Goal: Transaction & Acquisition: Purchase product/service

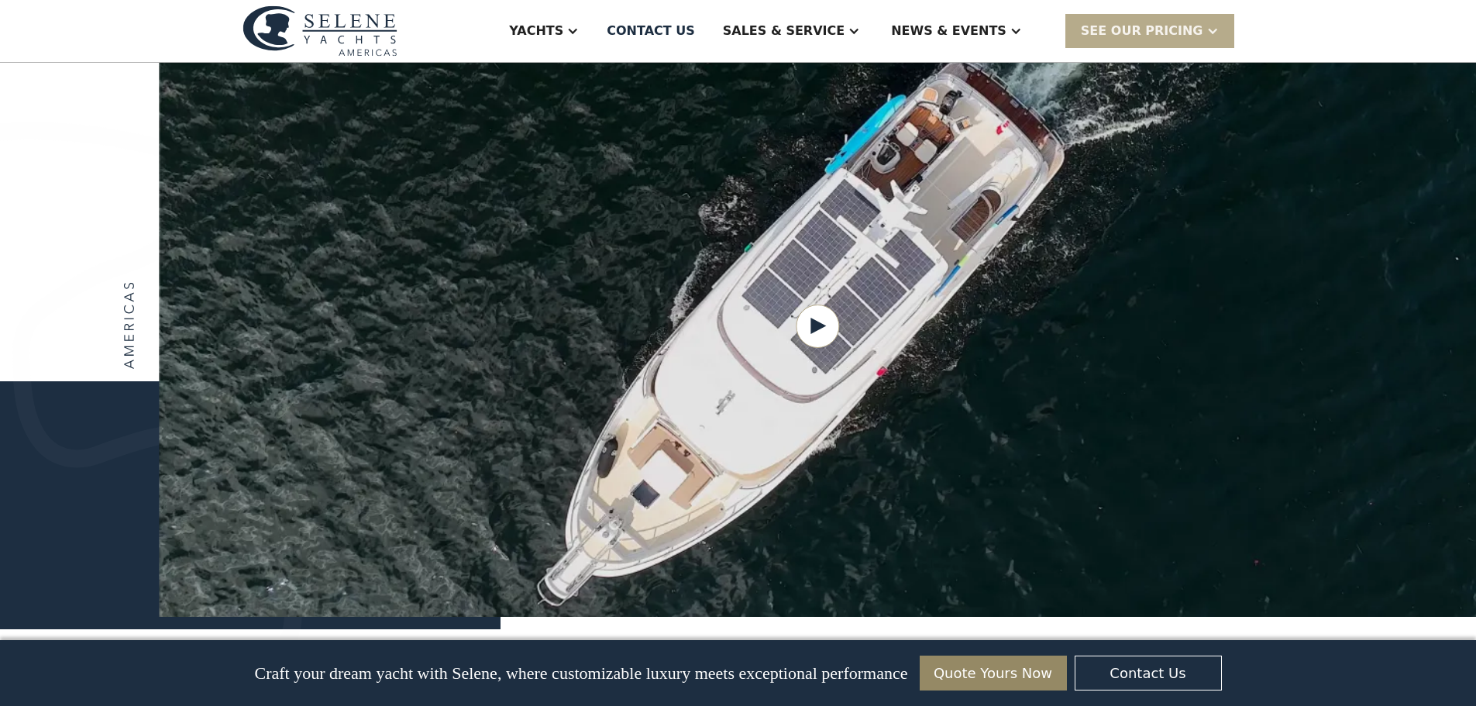
scroll to position [2014, 0]
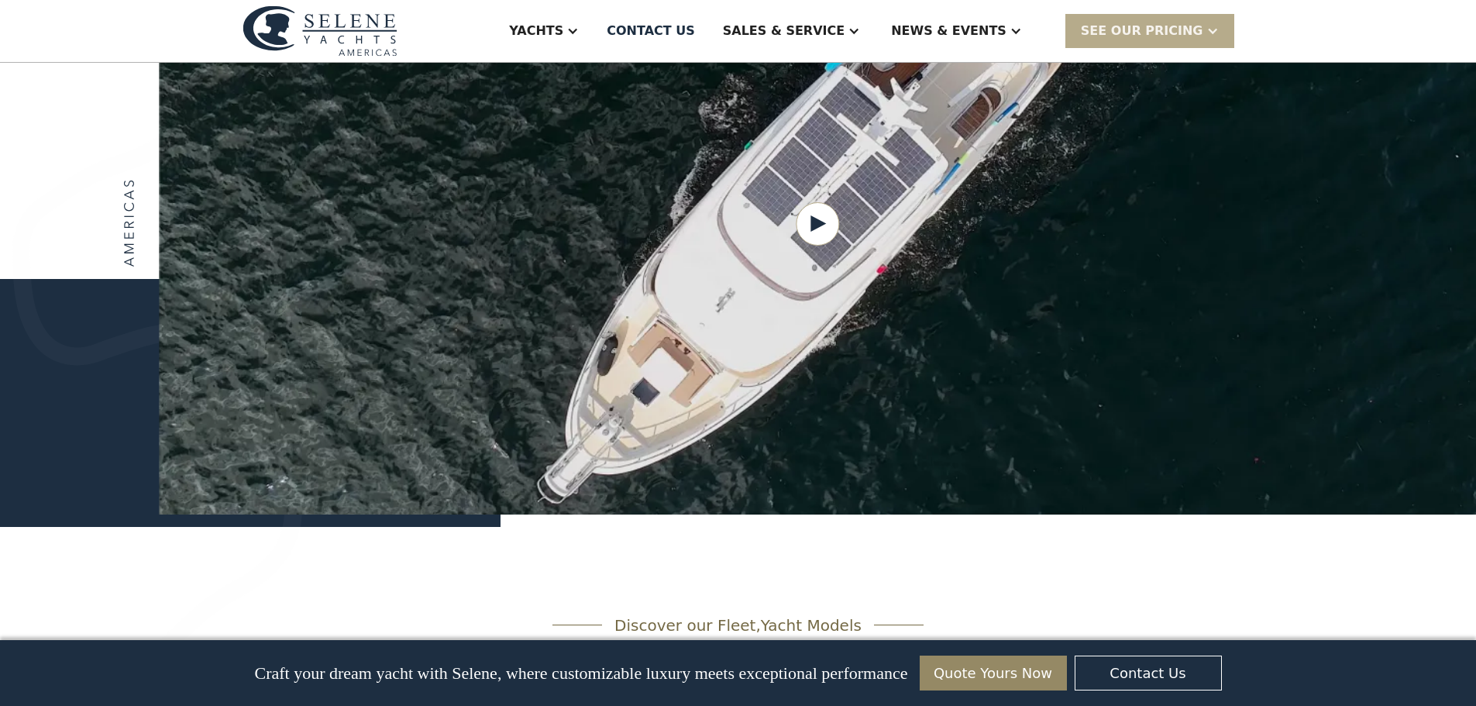
click at [1014, 679] on link "Quote Yours Now" at bounding box center [992, 672] width 147 height 35
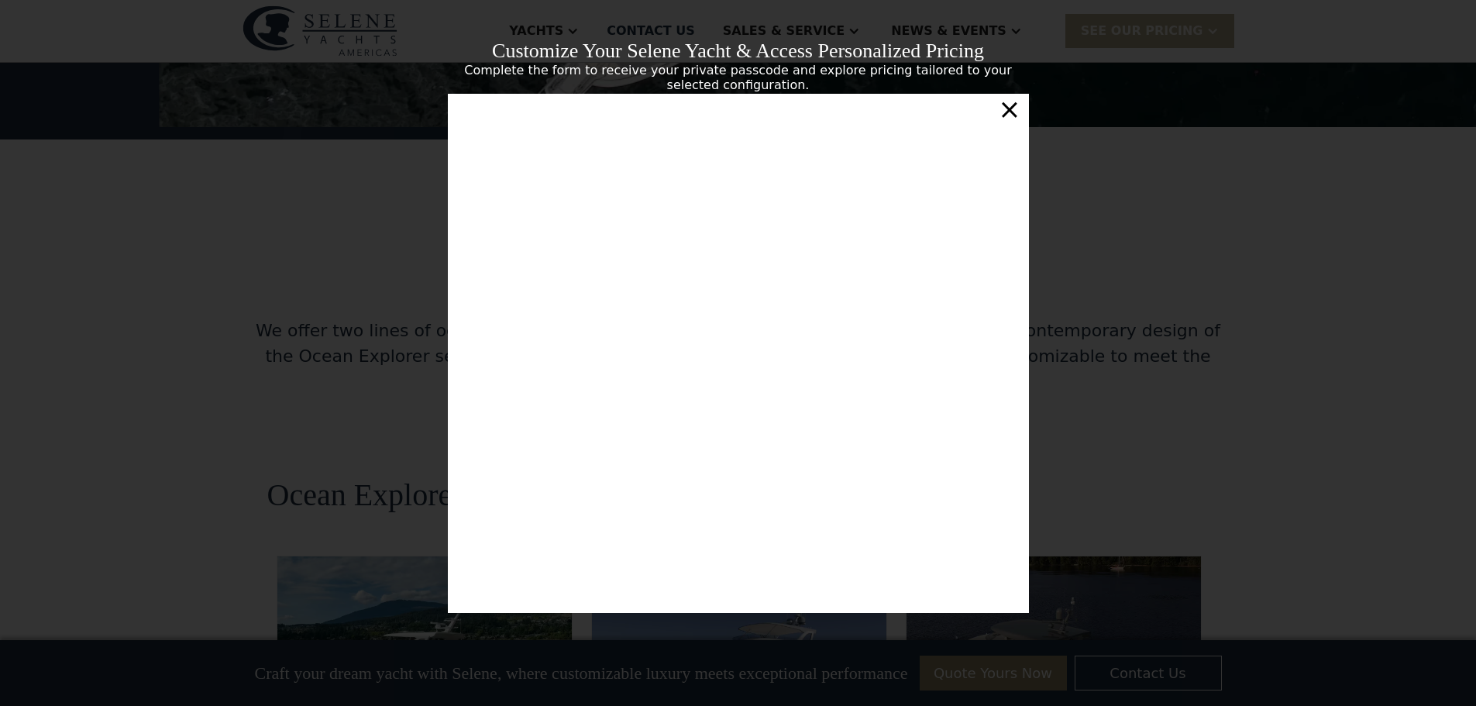
scroll to position [264, 0]
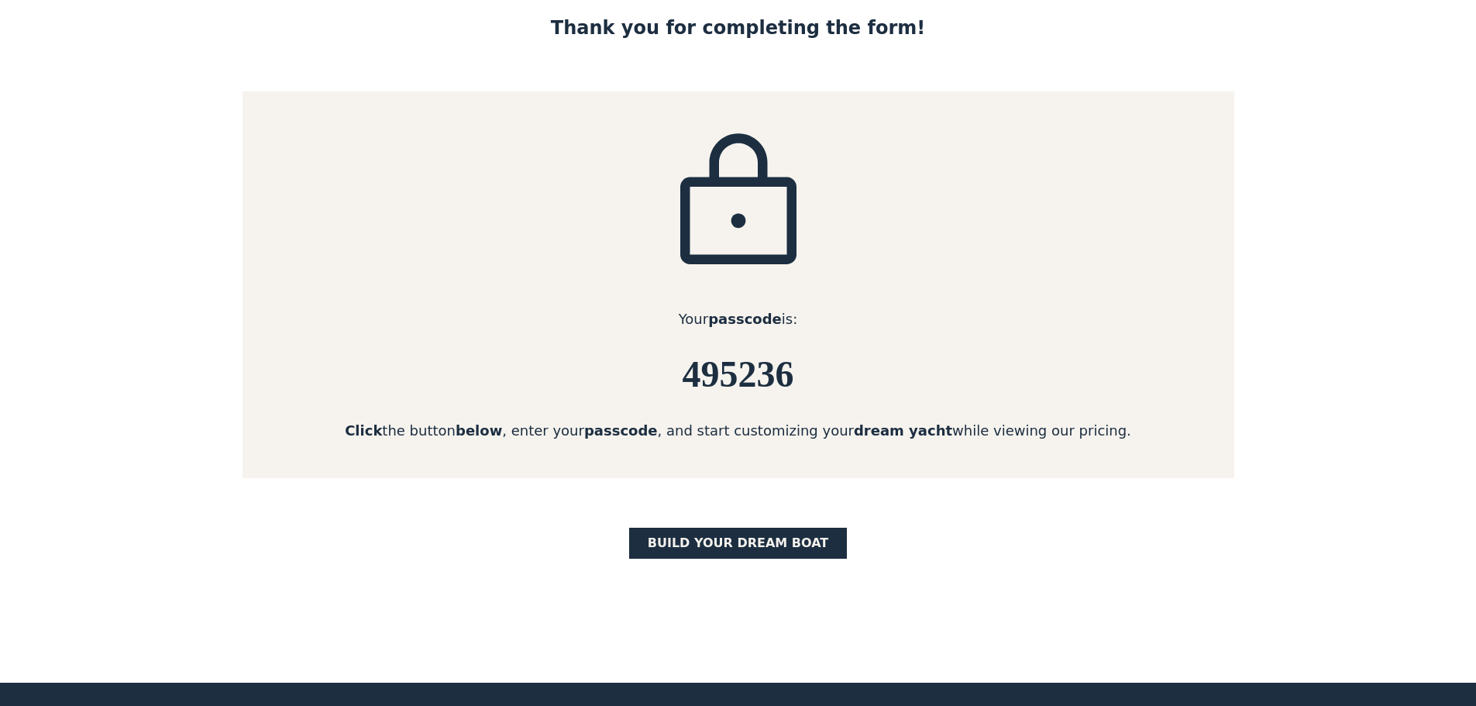
scroll to position [155, 0]
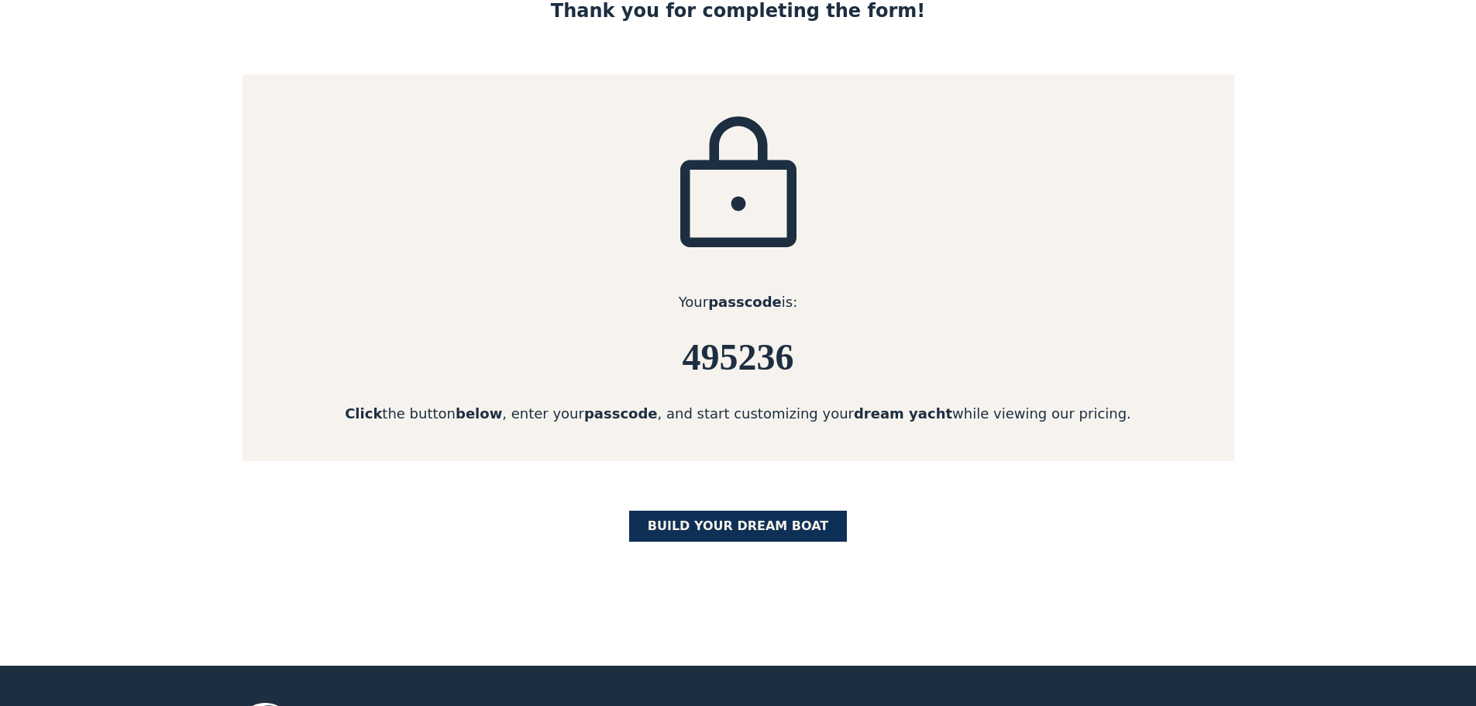
click at [785, 534] on link "BUILD yOUR dream boat" at bounding box center [738, 525] width 218 height 31
drag, startPoint x: 678, startPoint y: 372, endPoint x: 797, endPoint y: 361, distance: 119.8
click at [797, 361] on h6 "495236" at bounding box center [737, 357] width 991 height 41
copy h6 "495236"
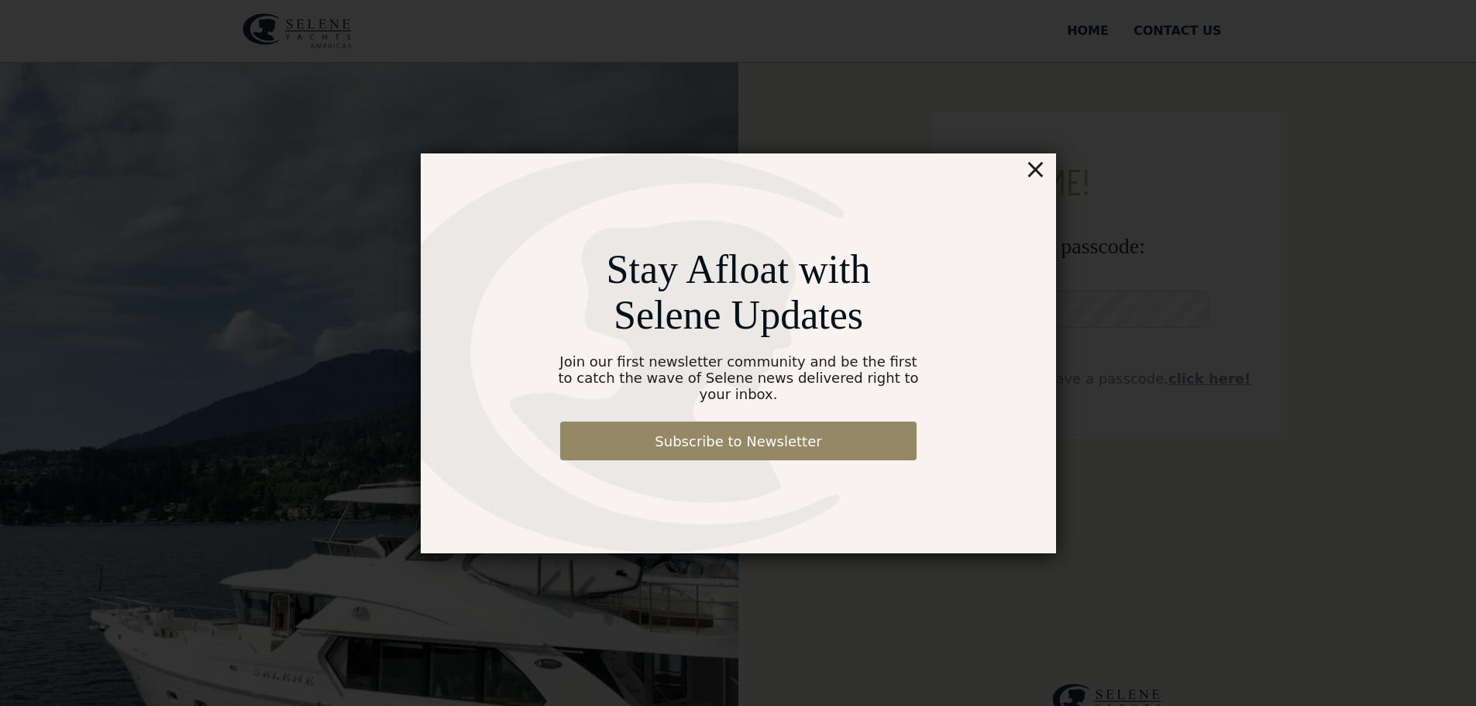
click at [1041, 184] on div "×" at bounding box center [1034, 168] width 22 height 31
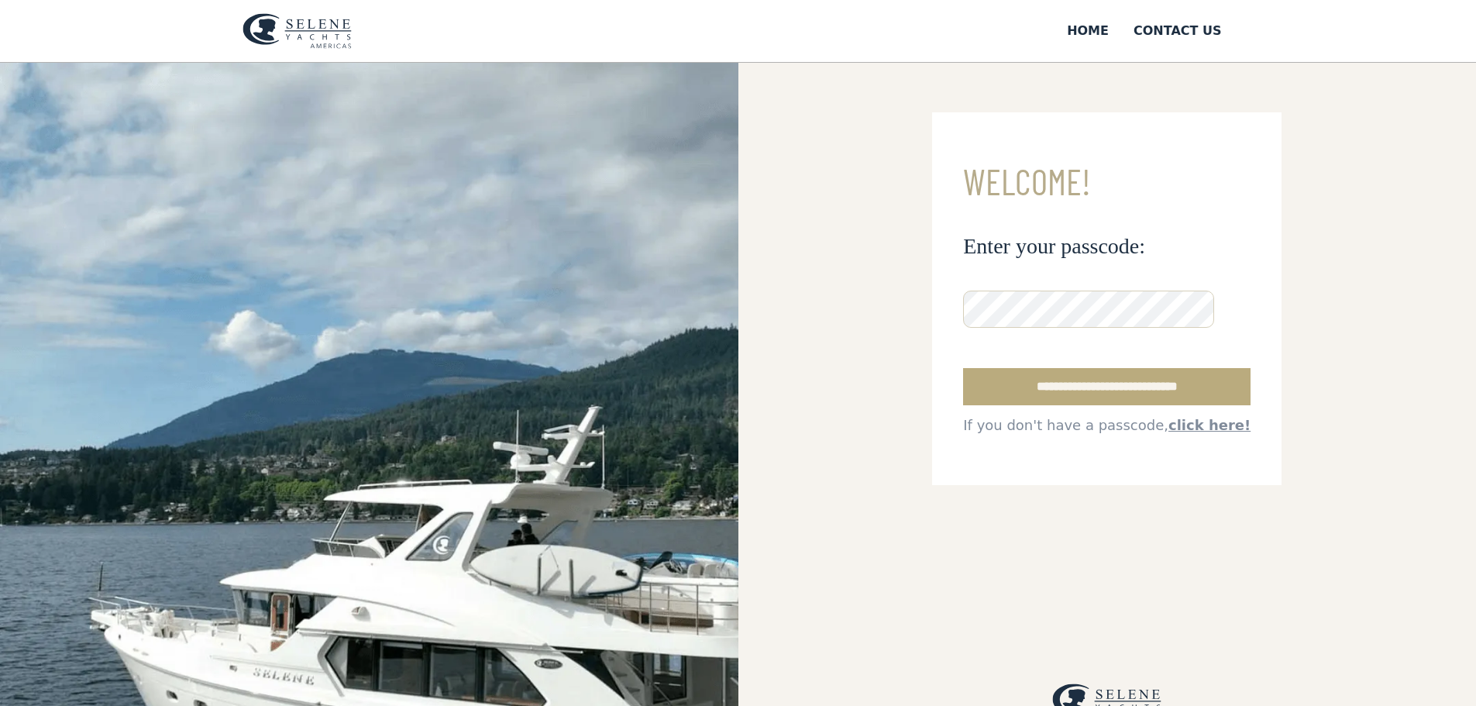
click at [1021, 405] on input "**********" at bounding box center [1106, 386] width 287 height 37
click at [1017, 405] on input "**********" at bounding box center [1106, 386] width 287 height 37
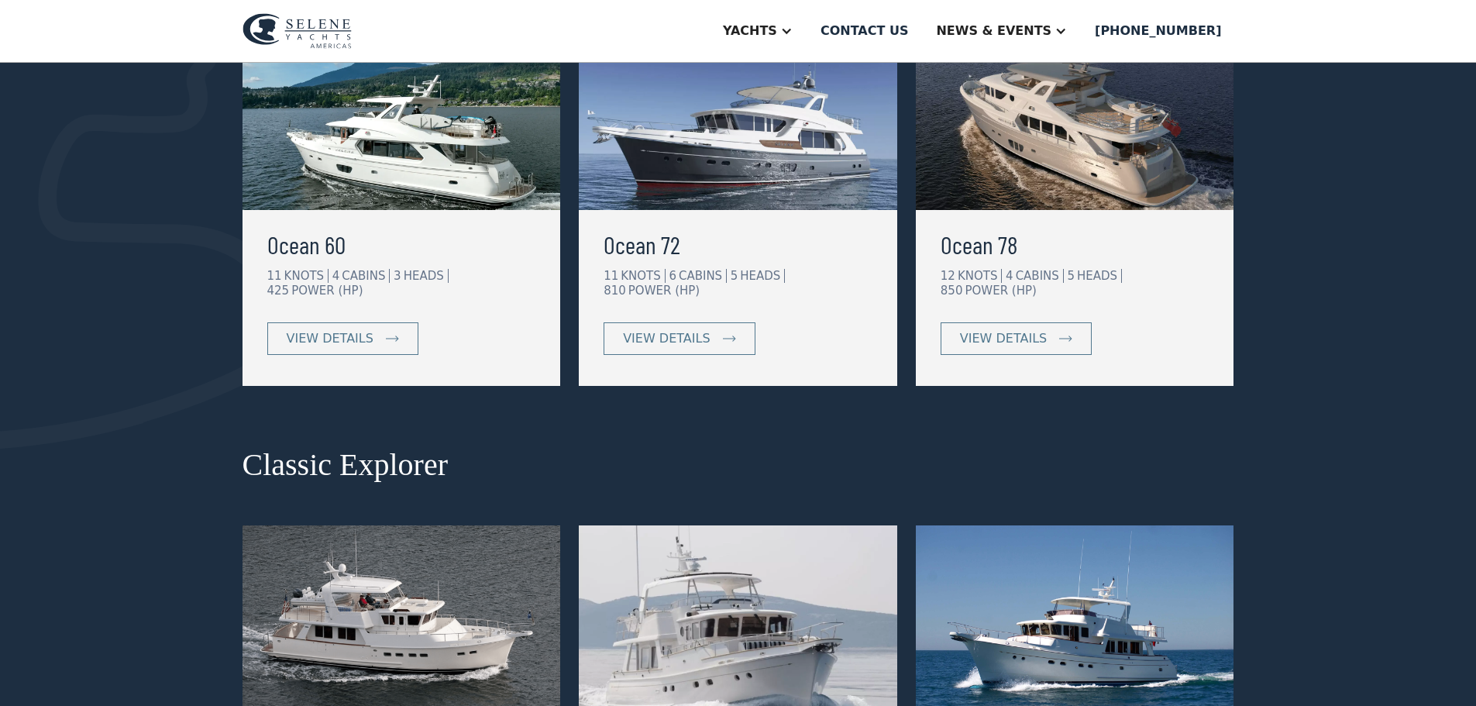
scroll to position [310, 0]
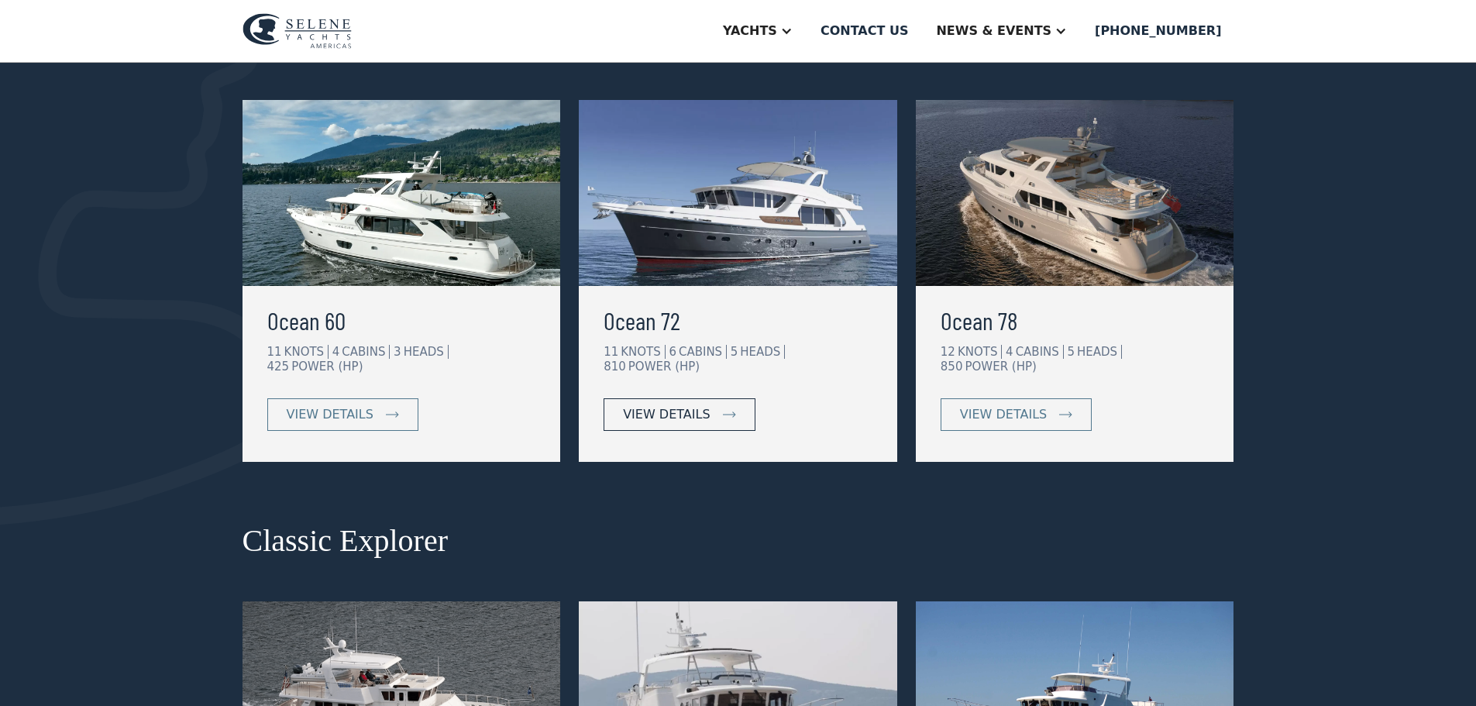
click at [653, 398] on link "view details" at bounding box center [678, 414] width 151 height 33
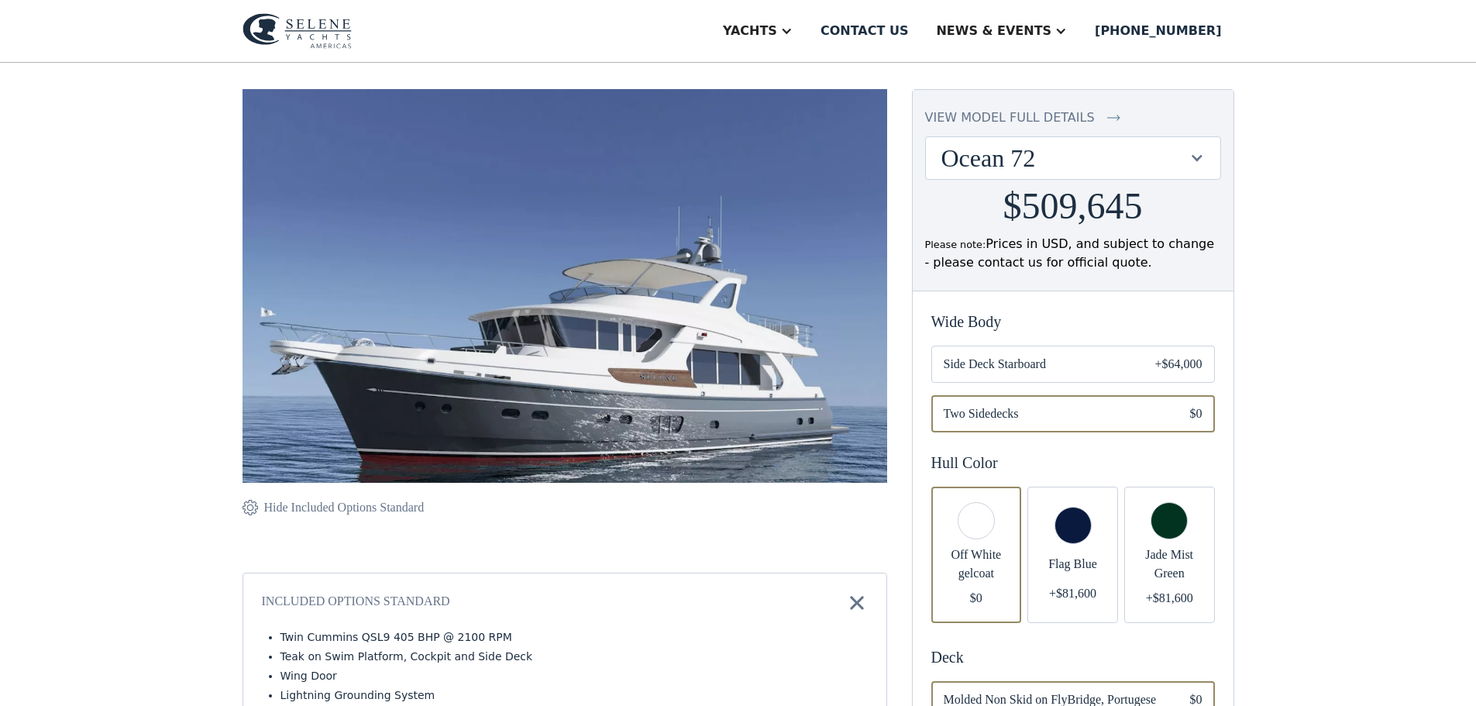
scroll to position [155, 0]
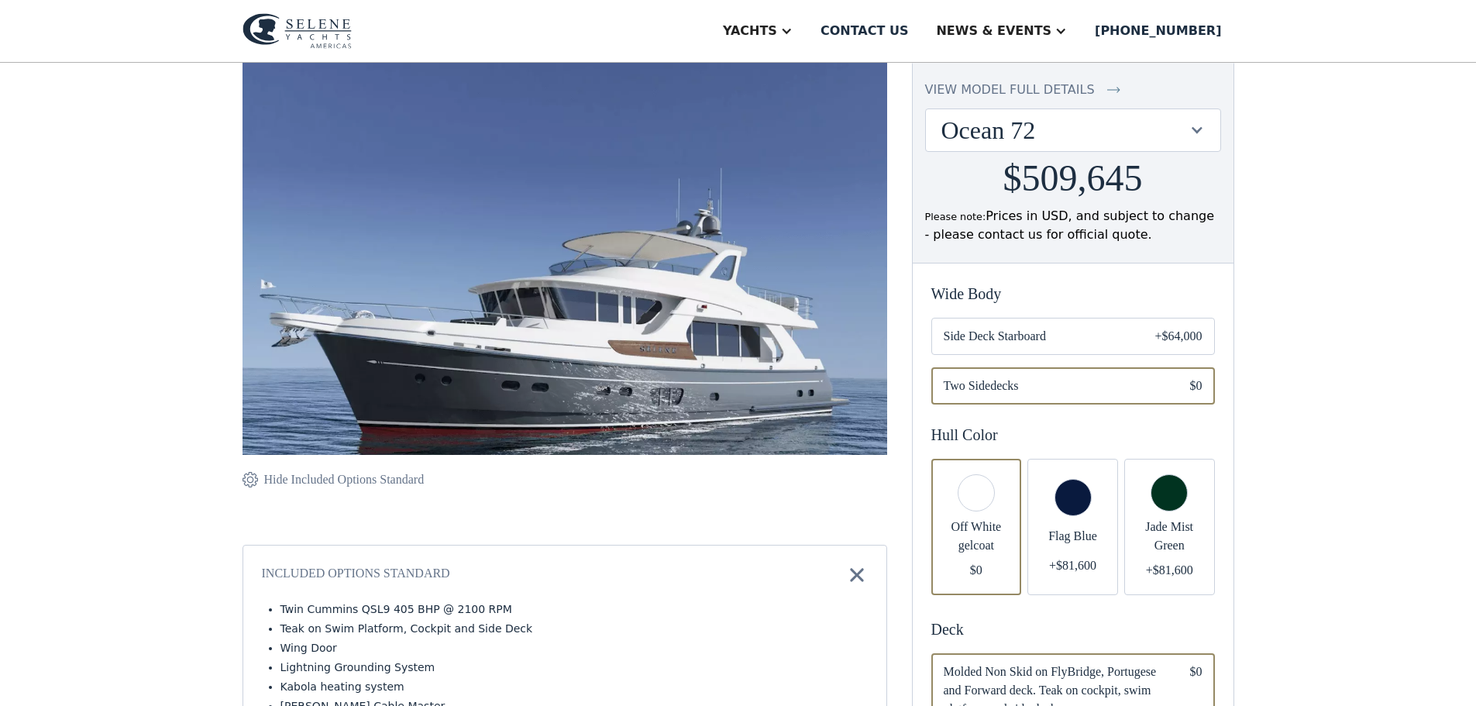
click at [1141, 355] on div "Wide Body Widebody: Side Deck Starboard +$45,000 Two Sidedecks $0 Side Deck Sta…" at bounding box center [1072, 343] width 283 height 122
click at [1132, 348] on div "Email Form" at bounding box center [1072, 336] width 283 height 37
click at [1153, 490] on div "Email Form" at bounding box center [1169, 527] width 91 height 136
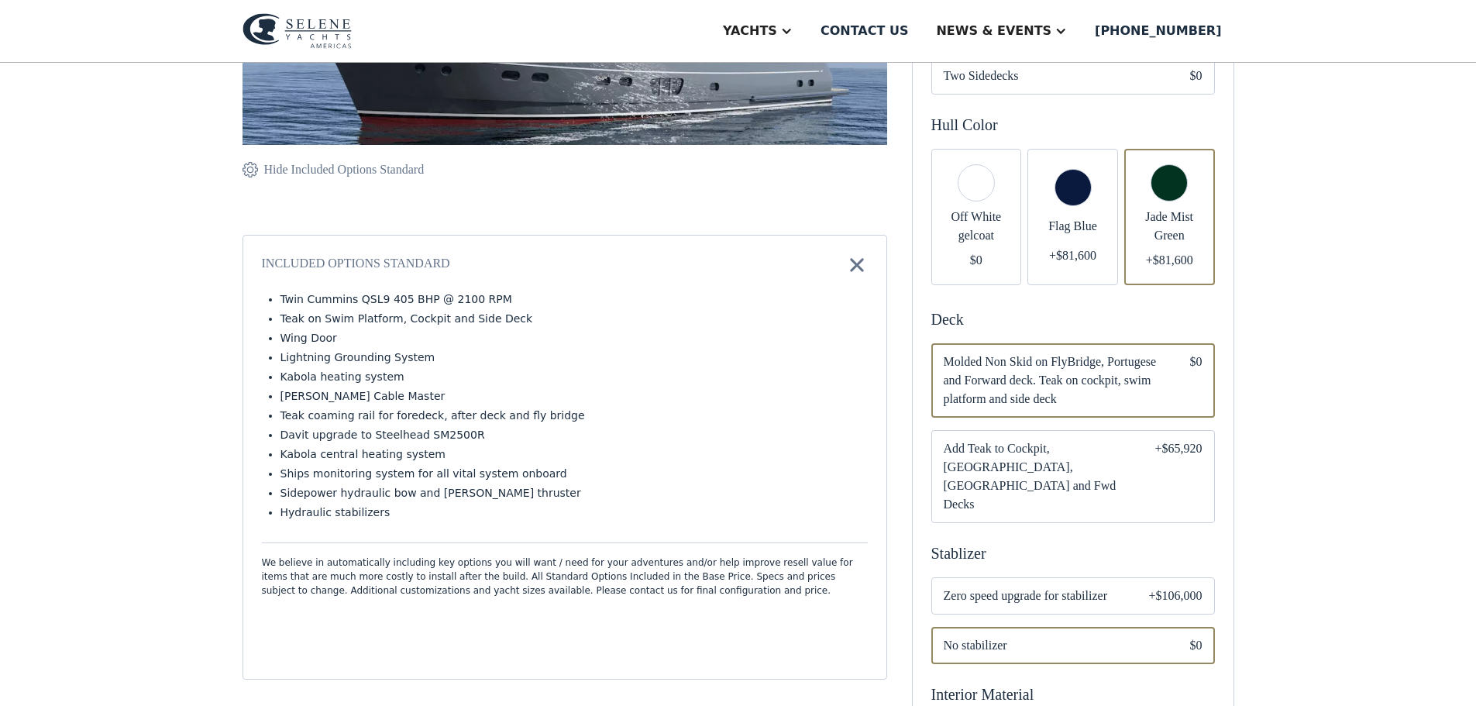
click at [1118, 474] on span "Add Teak to Cockpit, [GEOGRAPHIC_DATA], [GEOGRAPHIC_DATA] and Fwd Decks" at bounding box center [1036, 476] width 187 height 74
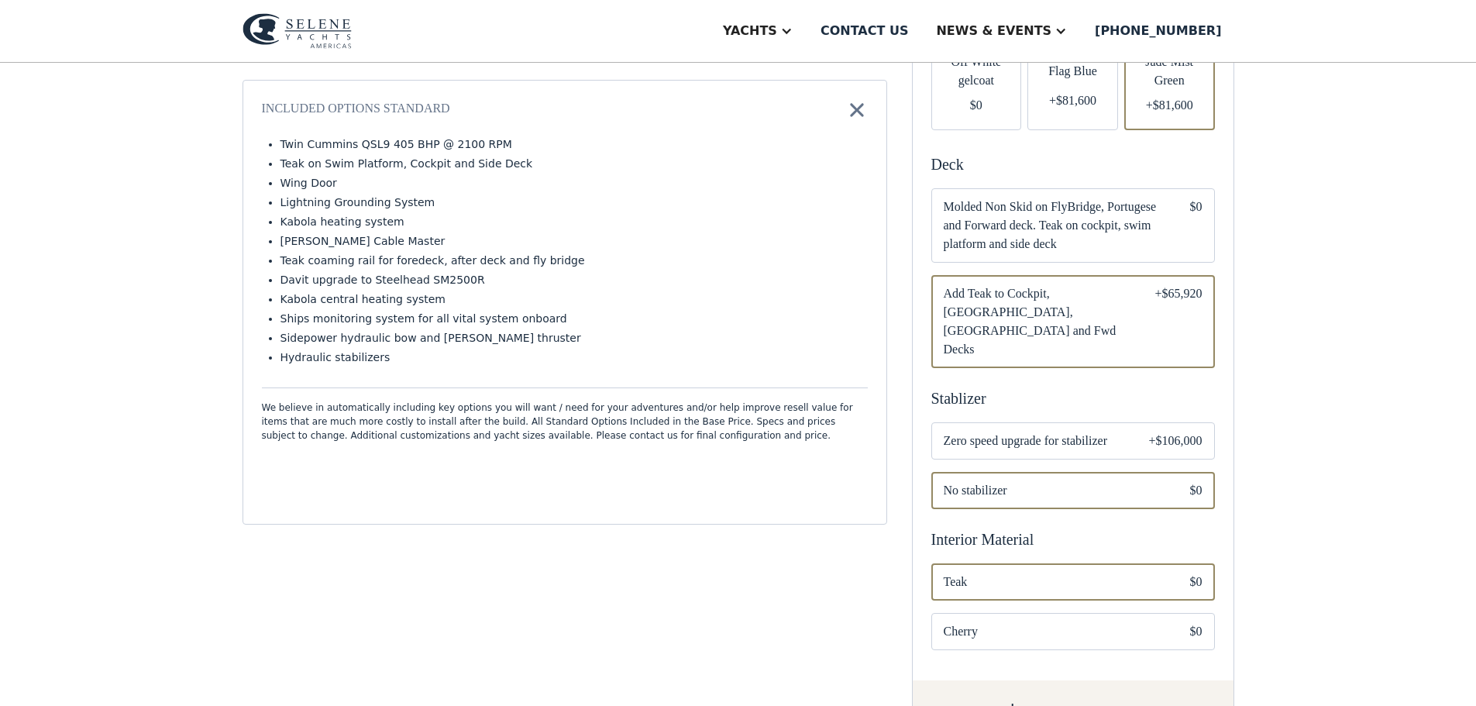
click at [1102, 431] on span "Zero speed upgrade for stabilizer" at bounding box center [1033, 440] width 180 height 19
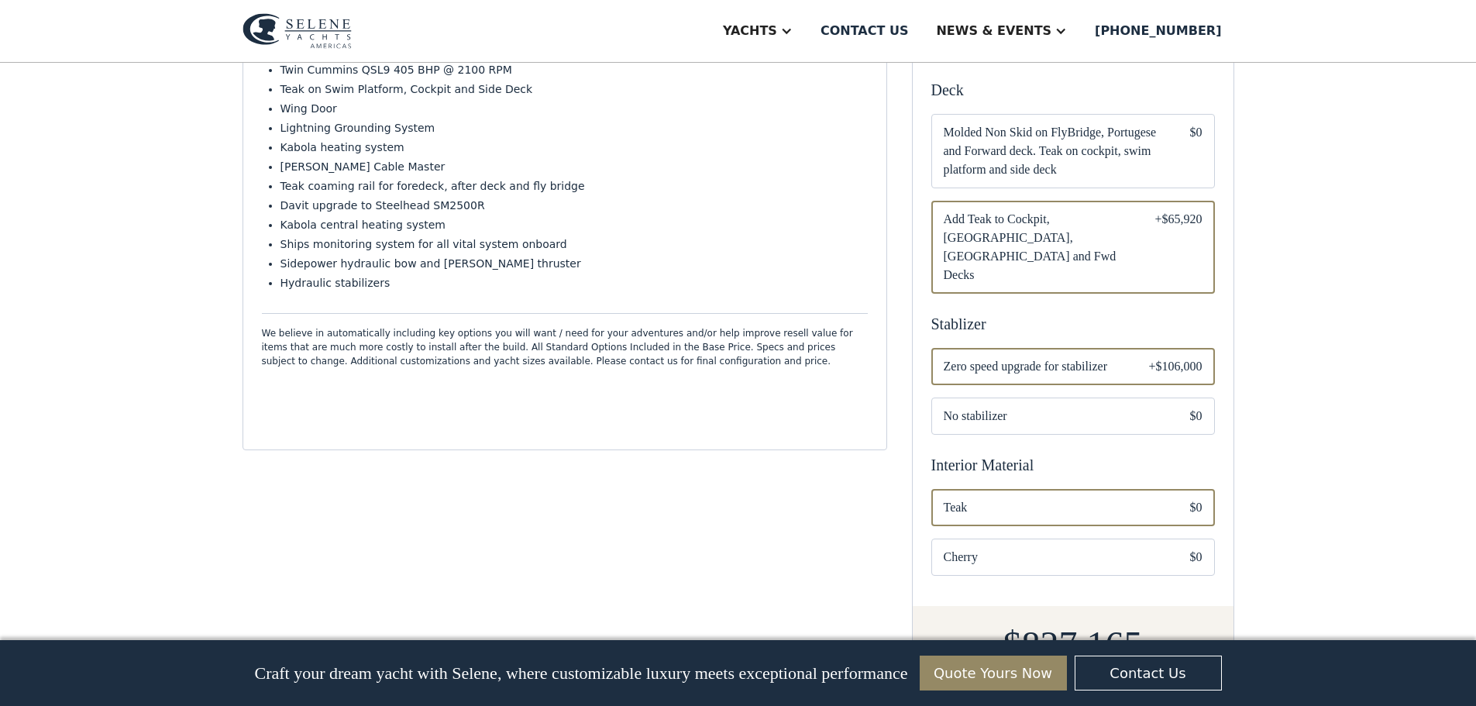
scroll to position [852, 0]
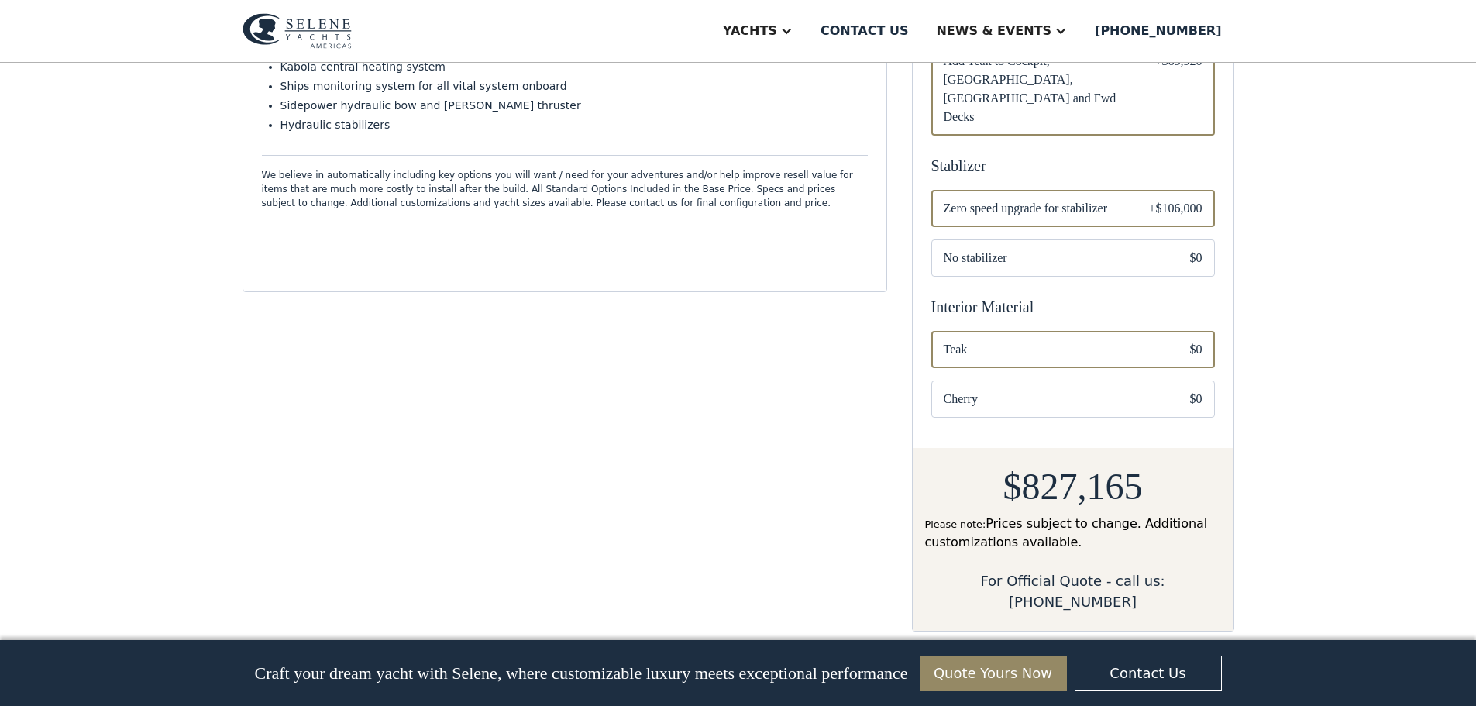
click at [1096, 414] on div "Email Form" at bounding box center [1072, 398] width 283 height 37
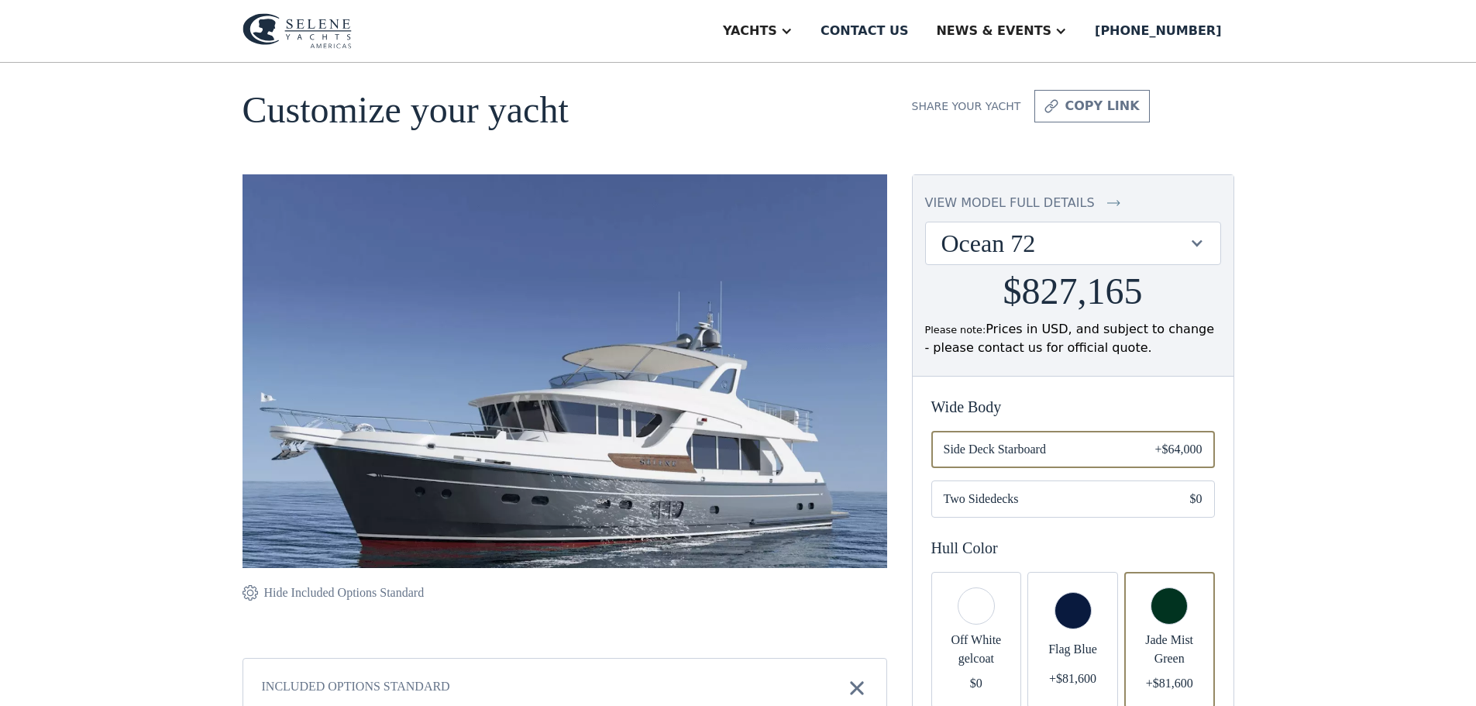
scroll to position [53, 0]
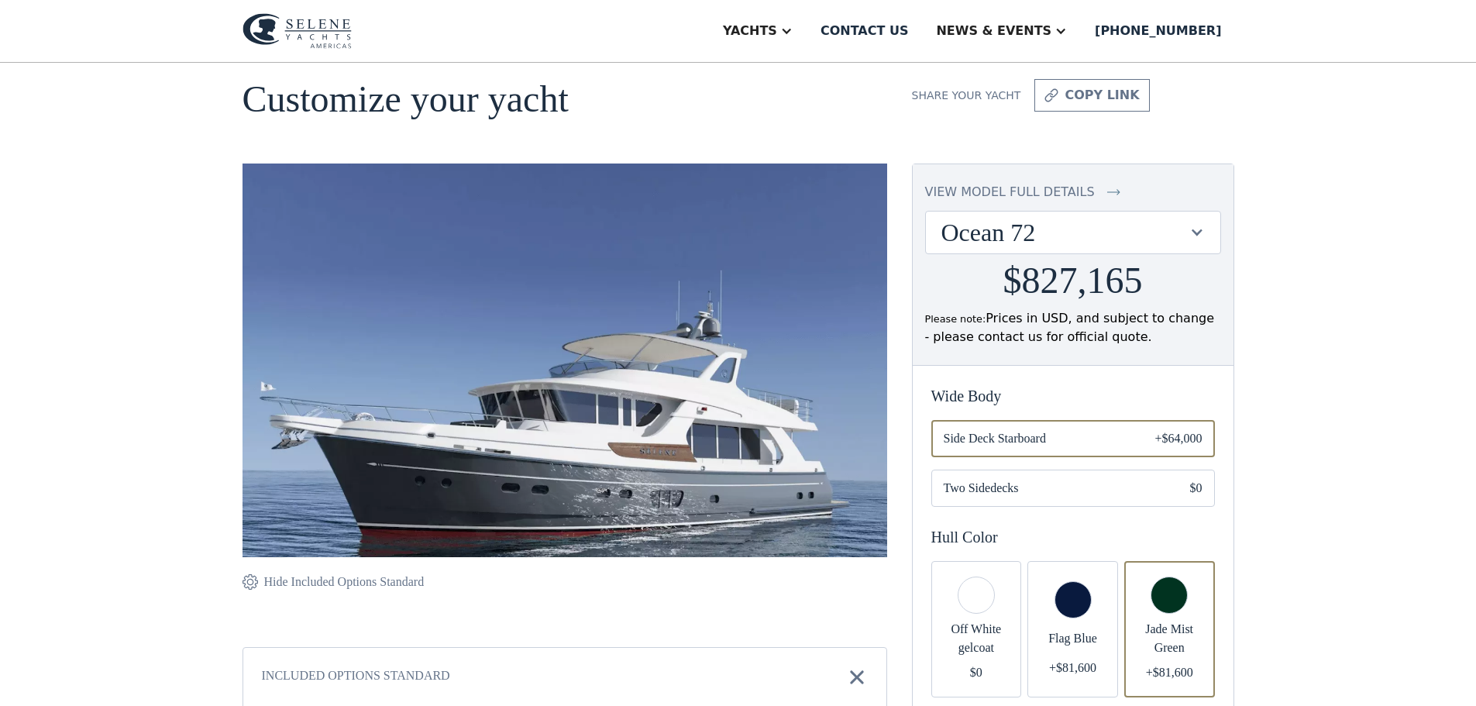
drag, startPoint x: 583, startPoint y: 321, endPoint x: 928, endPoint y: 210, distance: 362.0
click at [1023, 237] on div "Ocean 72" at bounding box center [1065, 232] width 248 height 29
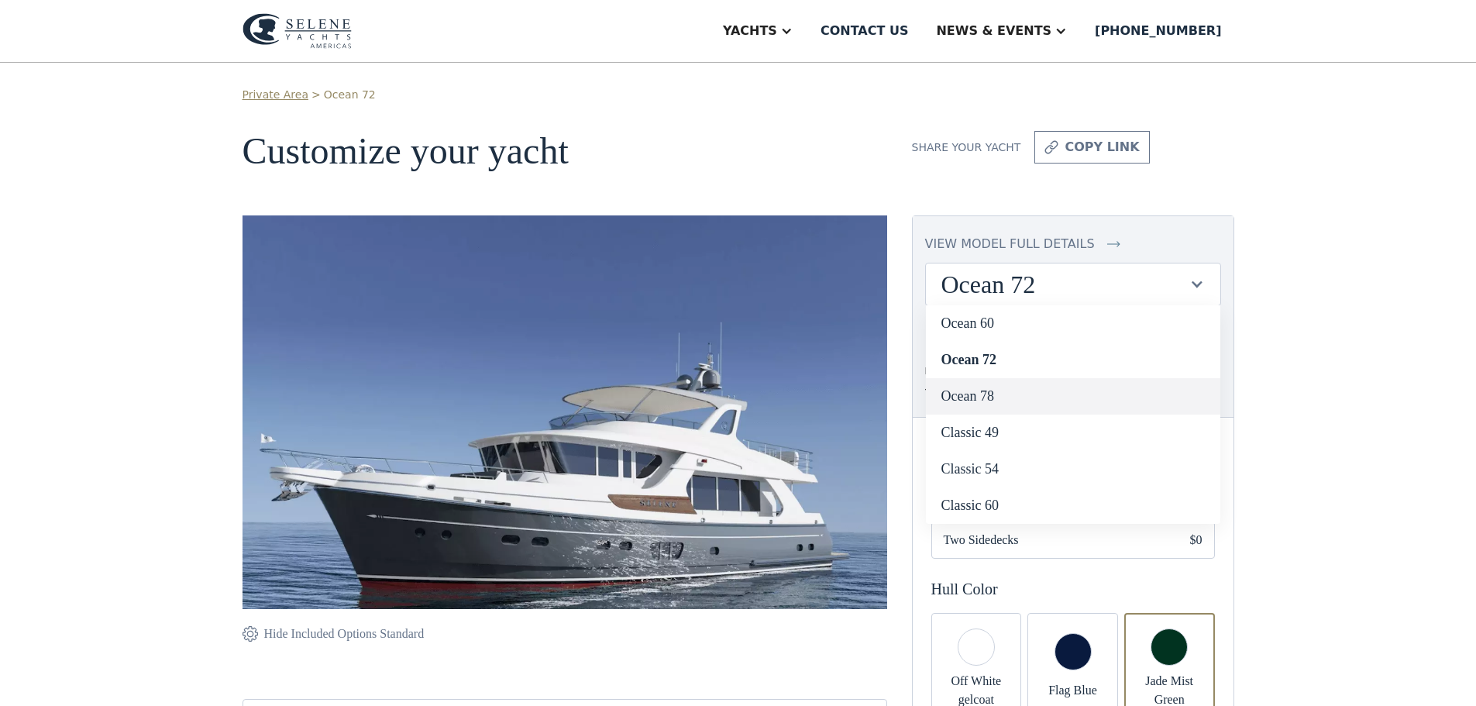
scroll to position [0, 0]
click at [1015, 389] on link "Ocean 78" at bounding box center [1073, 397] width 294 height 36
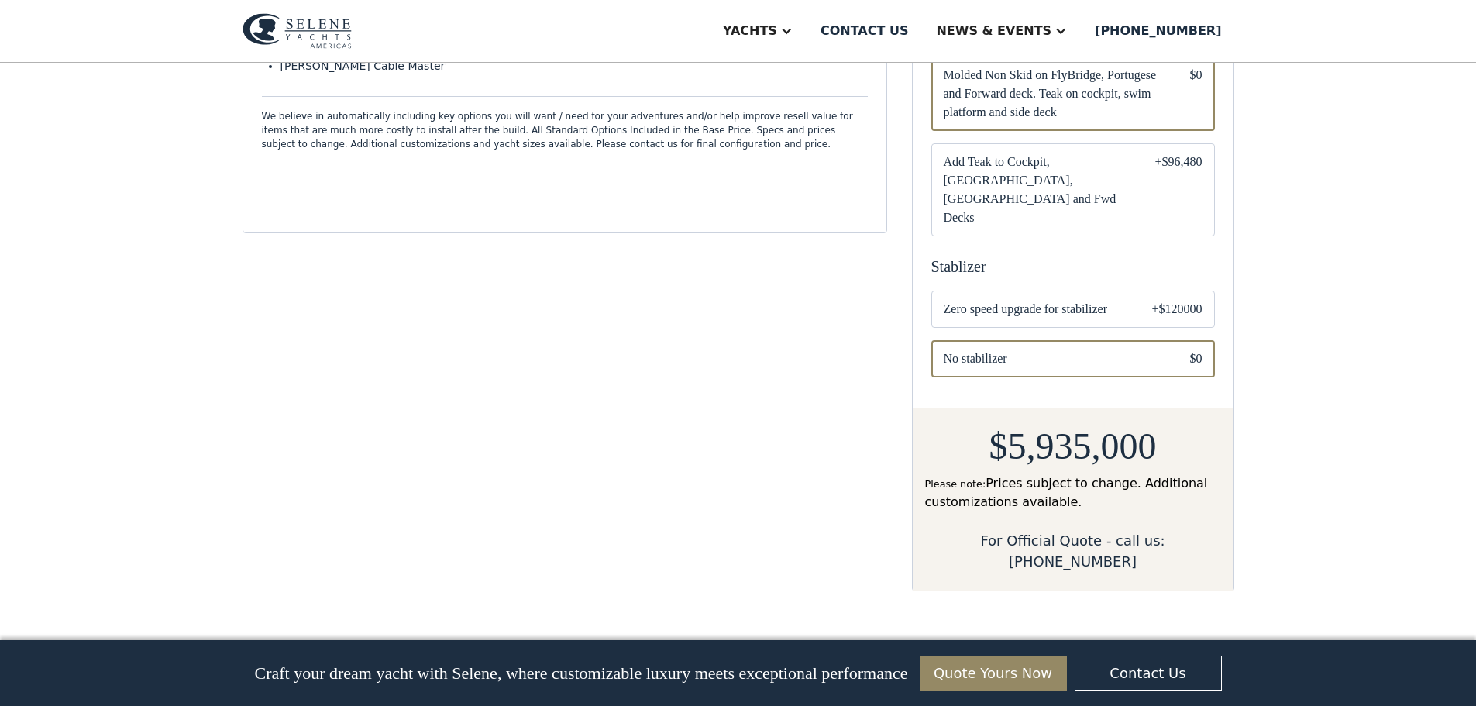
scroll to position [926, 0]
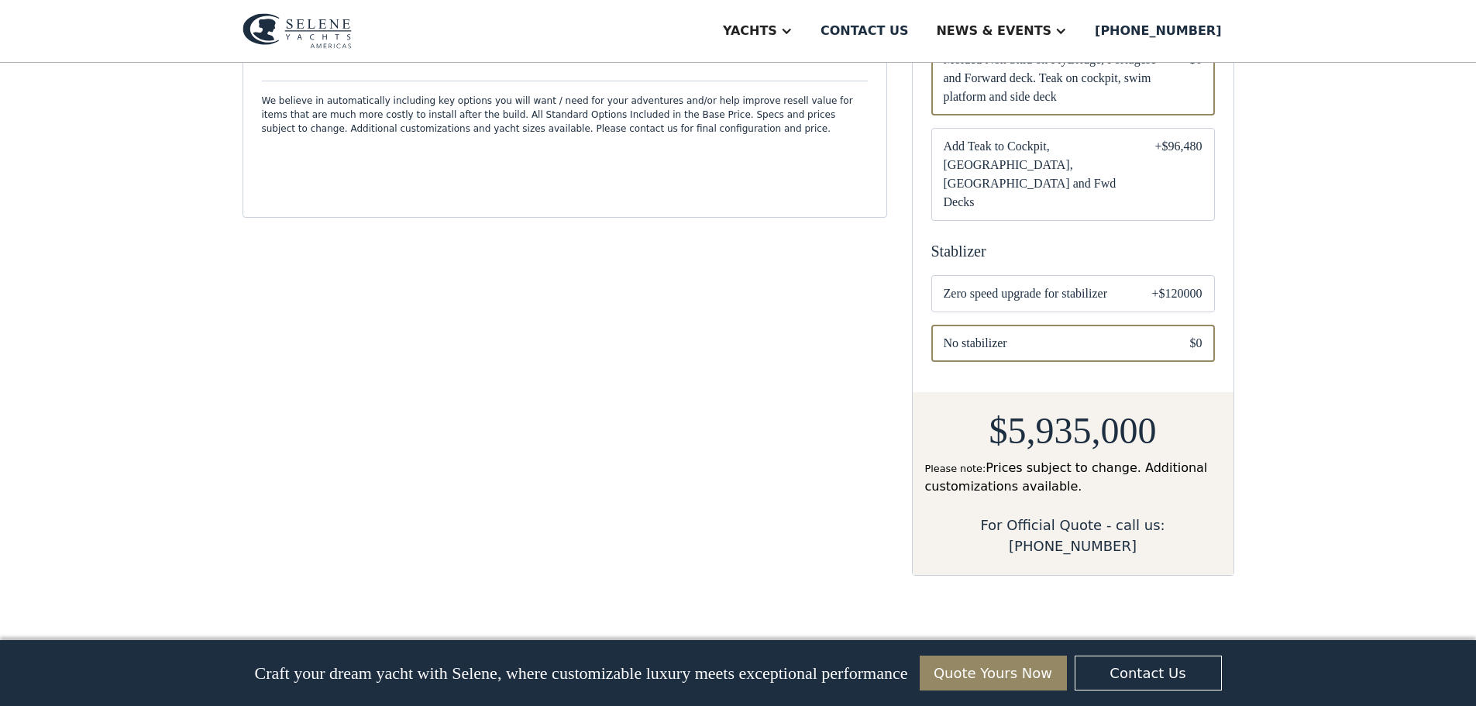
click at [1133, 278] on div "Email Form" at bounding box center [1072, 293] width 283 height 37
drag, startPoint x: 1154, startPoint y: 314, endPoint x: 1145, endPoint y: 304, distance: 13.7
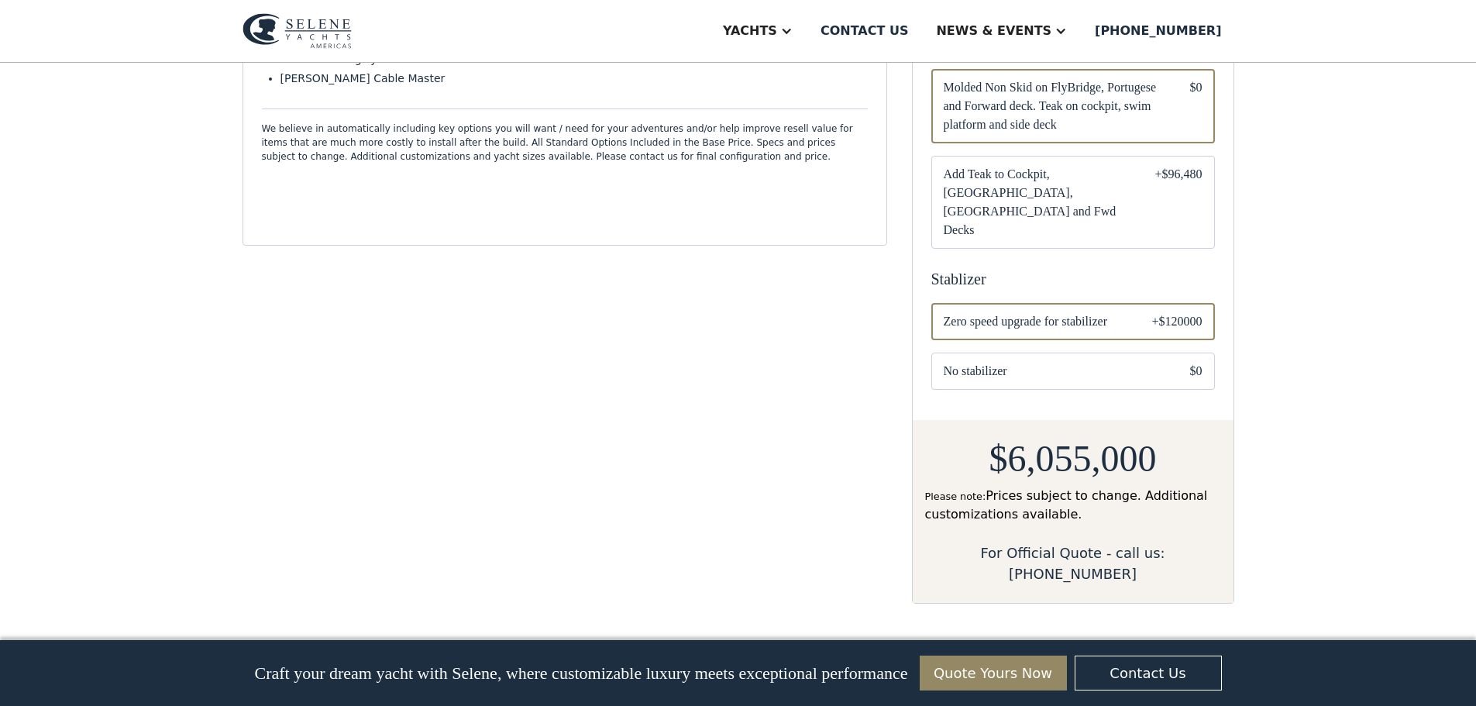
scroll to position [896, 0]
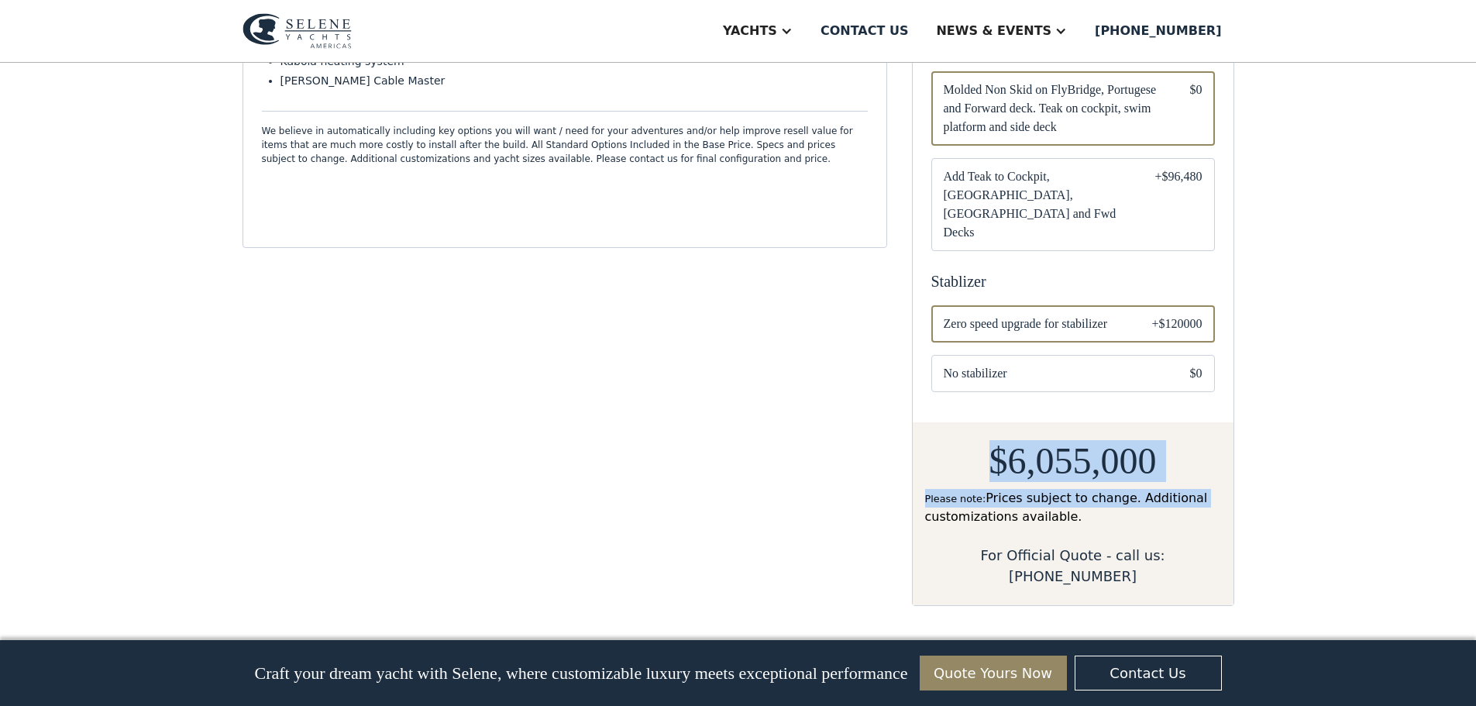
drag, startPoint x: 990, startPoint y: 457, endPoint x: 1217, endPoint y: 447, distance: 227.2
click at [1217, 447] on div "$6,055,000 Please note: Prices subject to change. Additional customizations ava…" at bounding box center [1073, 484] width 296 height 86
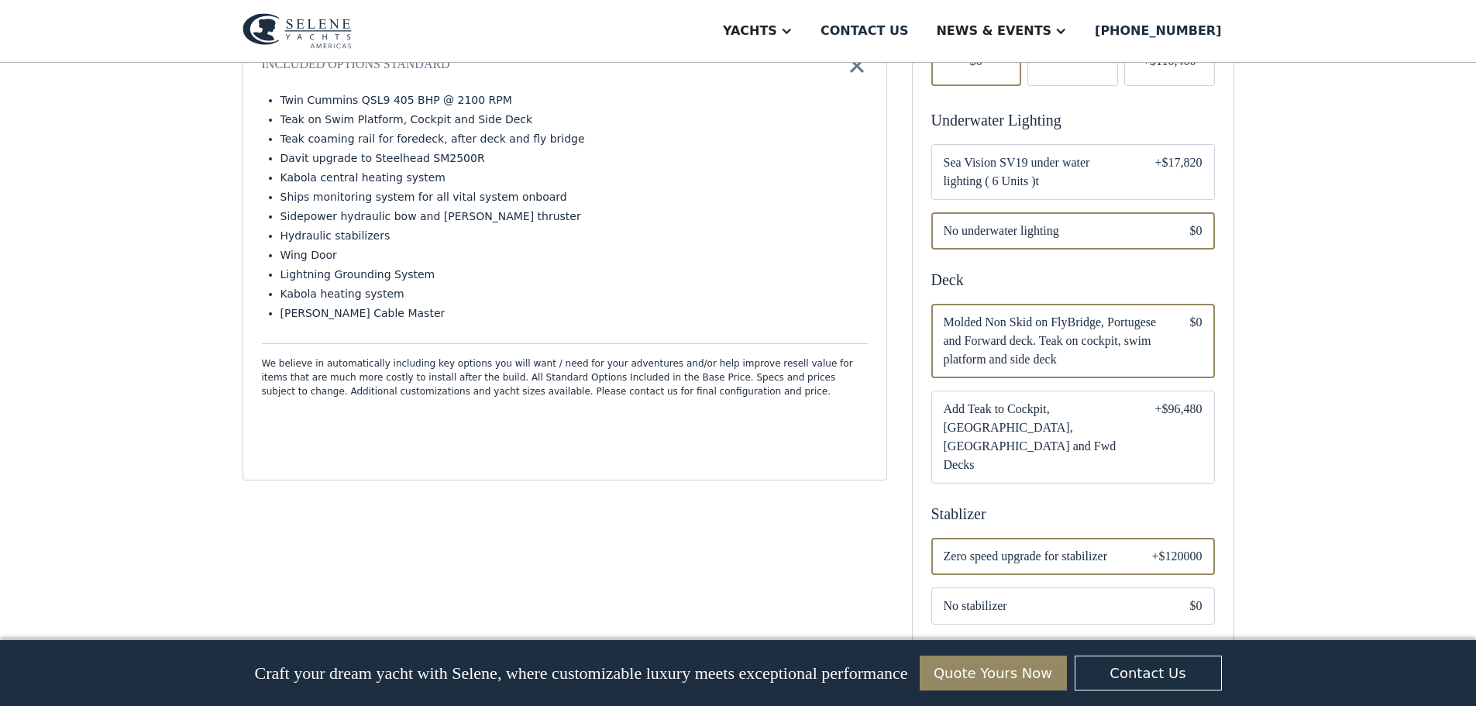
click at [1369, 359] on div "Private Area > Ocean 78 Customize your yacht Share your yacht copy link Show In…" at bounding box center [738, 235] width 1476 height 1672
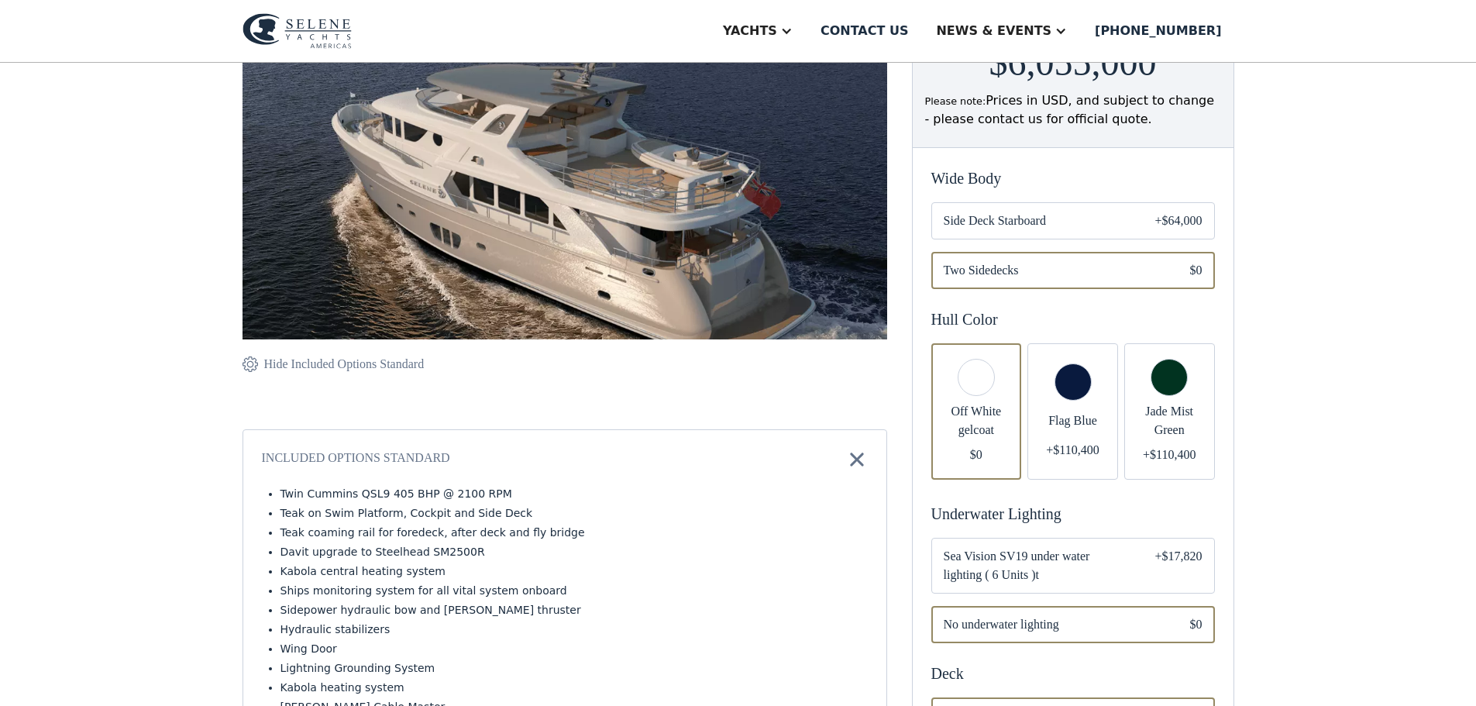
scroll to position [44, 0]
